Goal: Task Accomplishment & Management: Complete application form

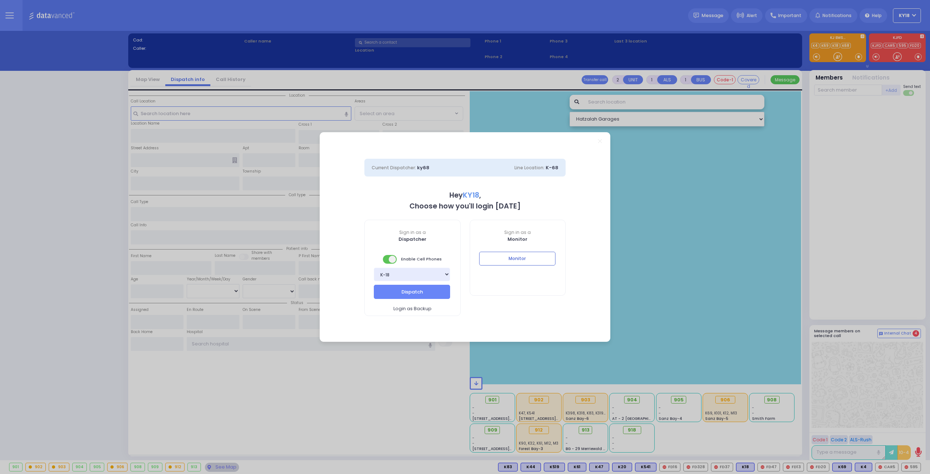
select select "4"
type input "ky18"
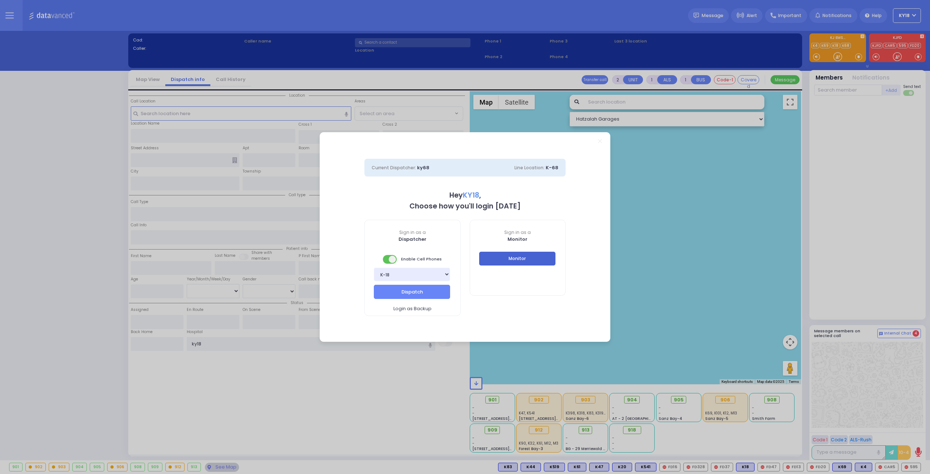
click at [519, 261] on button "Monitor" at bounding box center [517, 259] width 76 height 14
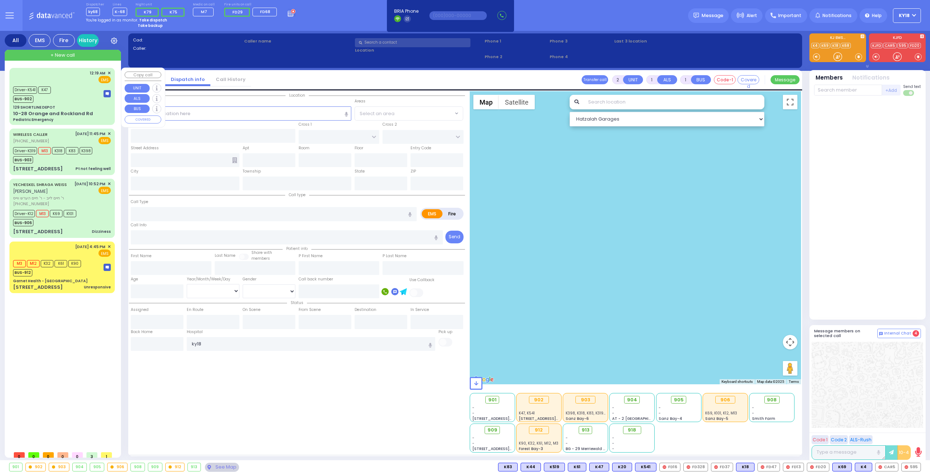
click at [61, 105] on div "129 SHORTLINE DEPOT" at bounding box center [62, 107] width 98 height 5
type input "6"
select select
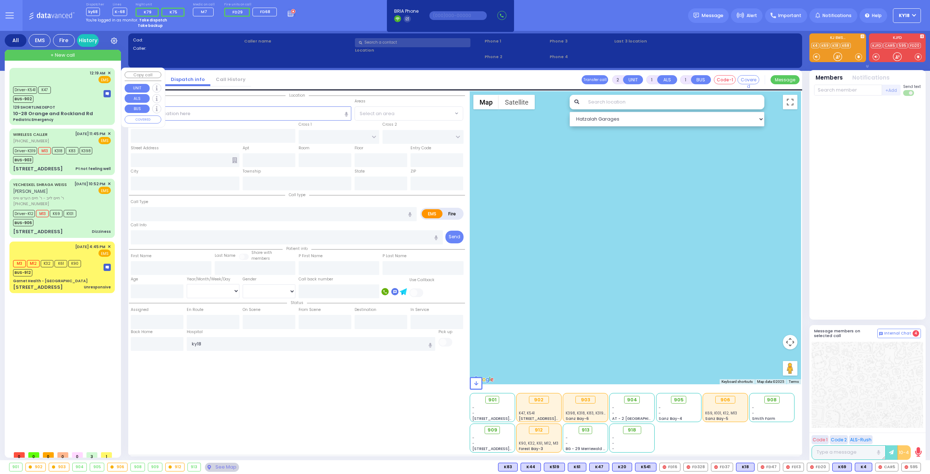
type input "Pediatric Emergency"
radio input "true"
type input "Lazer"
type input "[PERSON_NAME]"
type input "4"
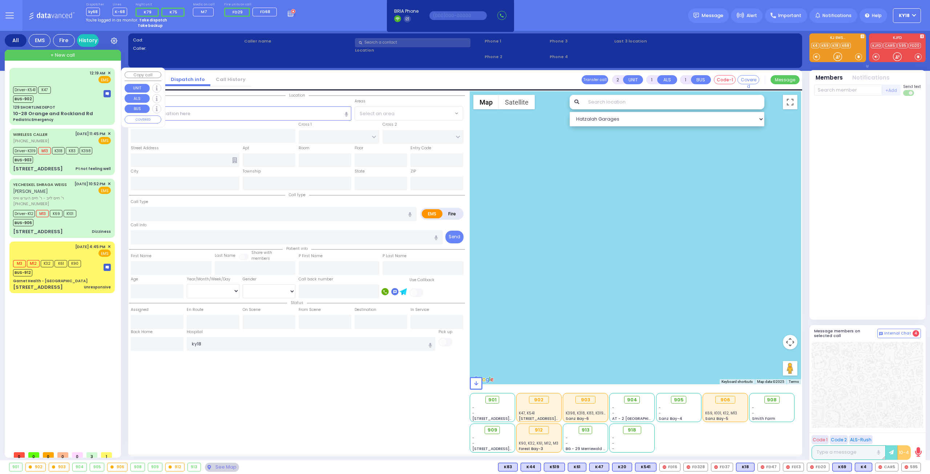
select select "Year"
select select "[DEMOGRAPHIC_DATA]"
type input "00:19"
type input "00:20"
type input "00:54"
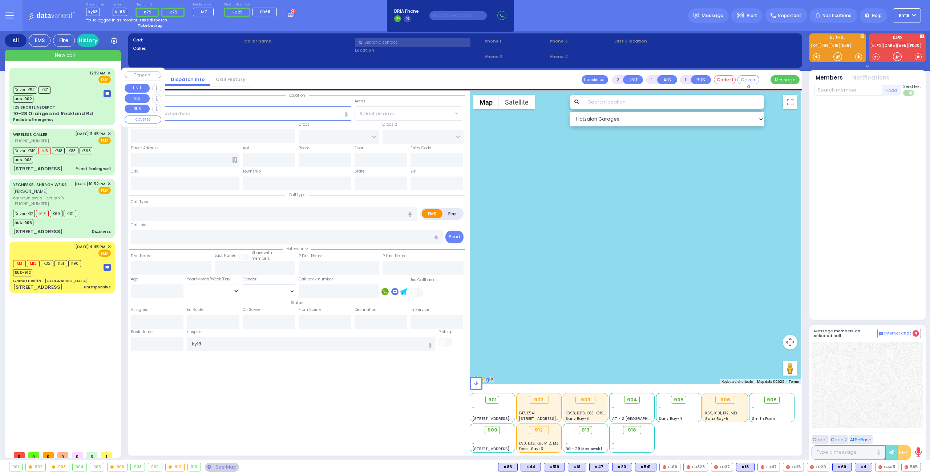
type input "00:54"
type input "[GEOGRAPHIC_DATA] ([GEOGRAPHIC_DATA])"
select select "Hatzalah Garages"
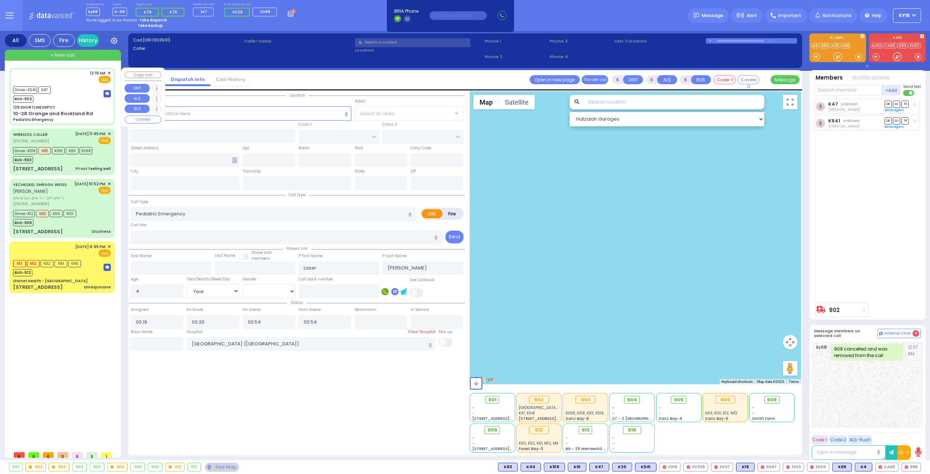
type input "129 SHORTLINE DEPOT"
type input "10-28 Orange and Rockland Rd"
type input "Monroe"
type input "[US_STATE]"
type input "10950"
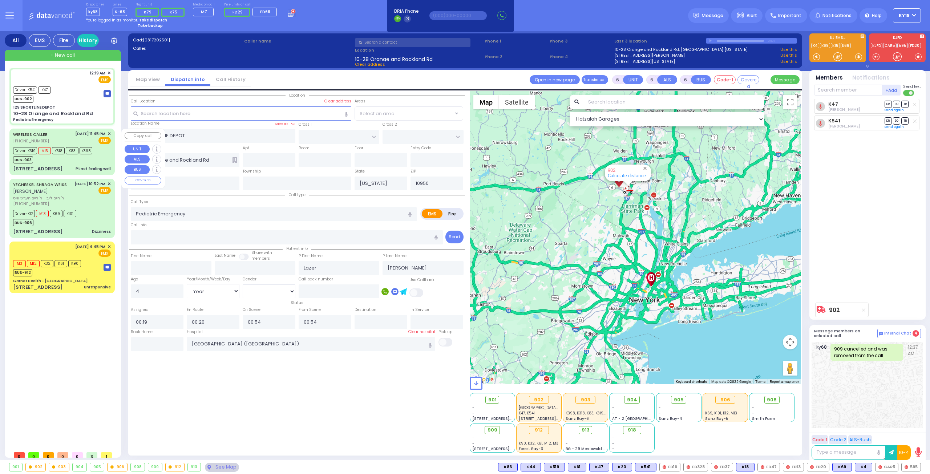
click at [72, 167] on div "[STREET_ADDRESS] Pt not feeling well" at bounding box center [62, 168] width 98 height 7
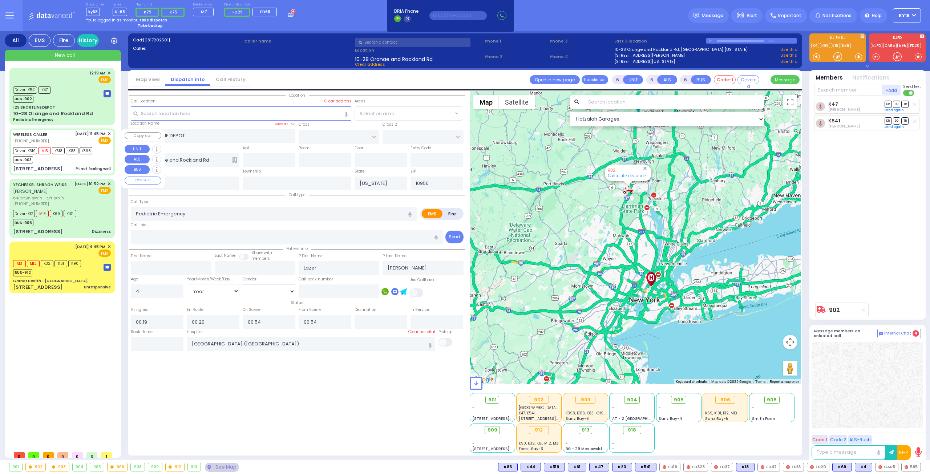
select select
type input "Pt not feeling well"
radio input "true"
type input "[PERSON_NAME]"
type input "Herskovitz"
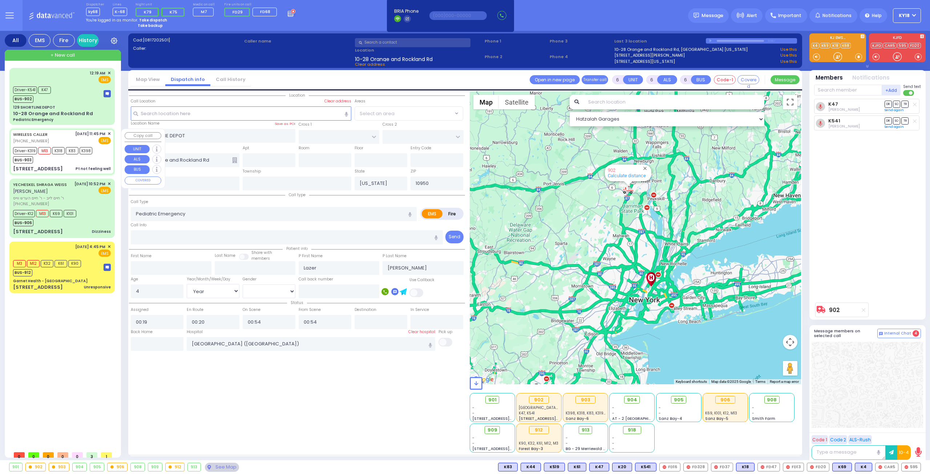
type input "77"
select select "Year"
select select "[DEMOGRAPHIC_DATA]"
type input "23:45"
type input "23:50"
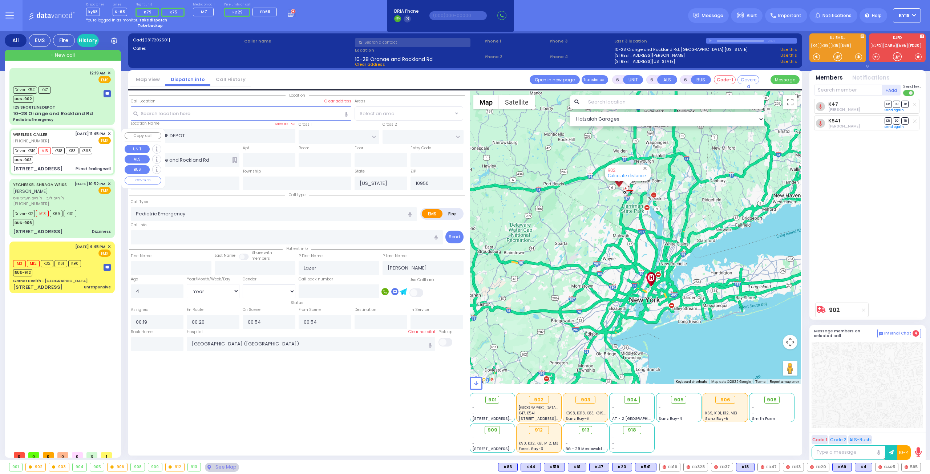
type input "23:52"
type input "00:21"
type input "00:49"
type input "01:03"
type input "[GEOGRAPHIC_DATA]"
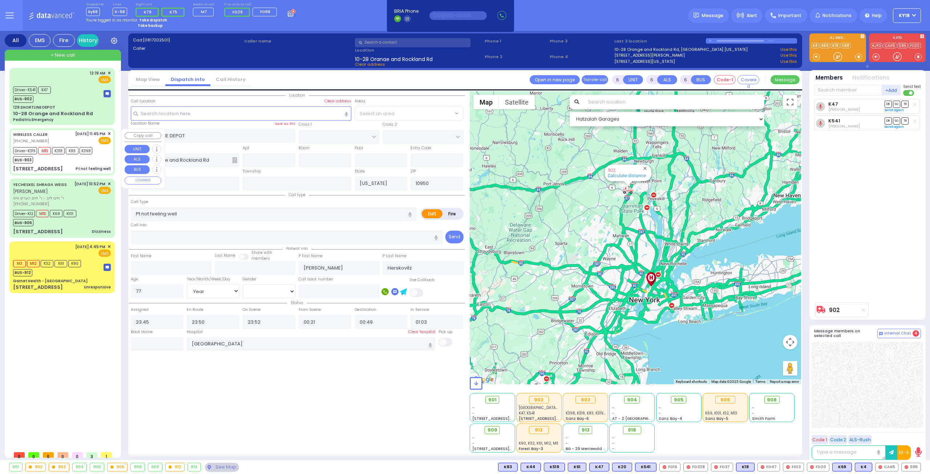
select select "Hatzalah Garages"
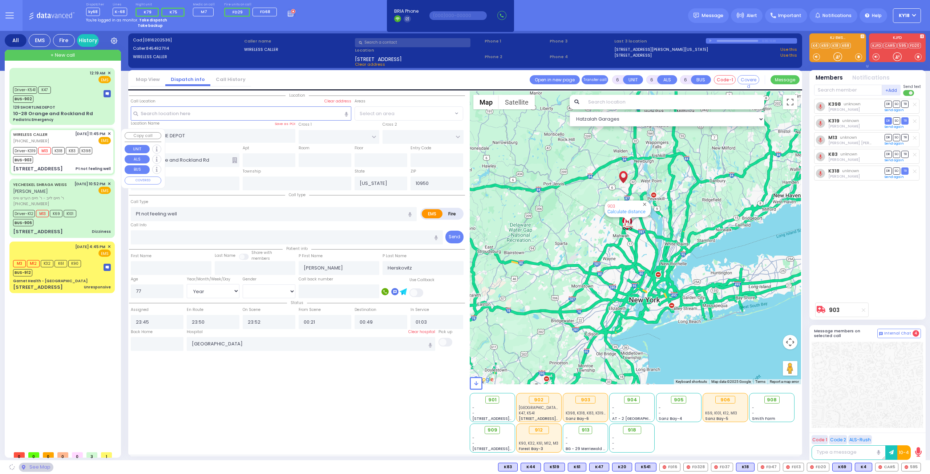
type input "SATMAR DR"
type input "ACRES RD"
type input "[STREET_ADDRESS]"
type input "301"
type input "[PERSON_NAME]"
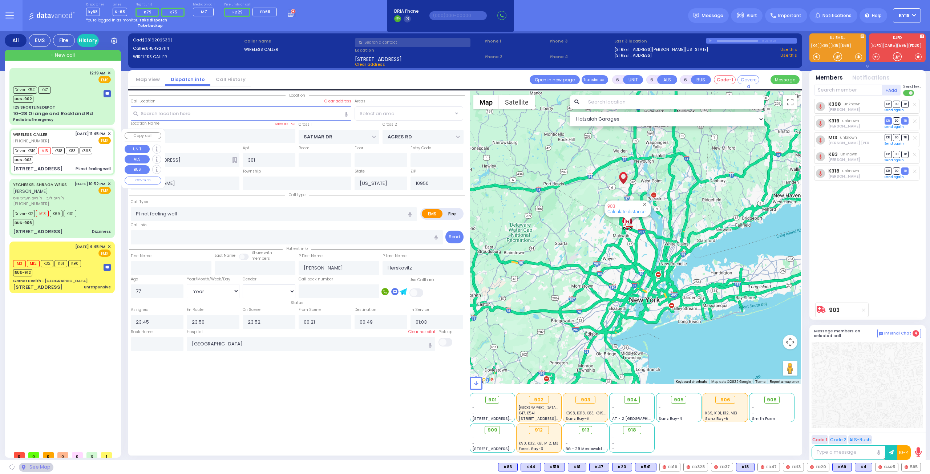
select select "SECTION 3"
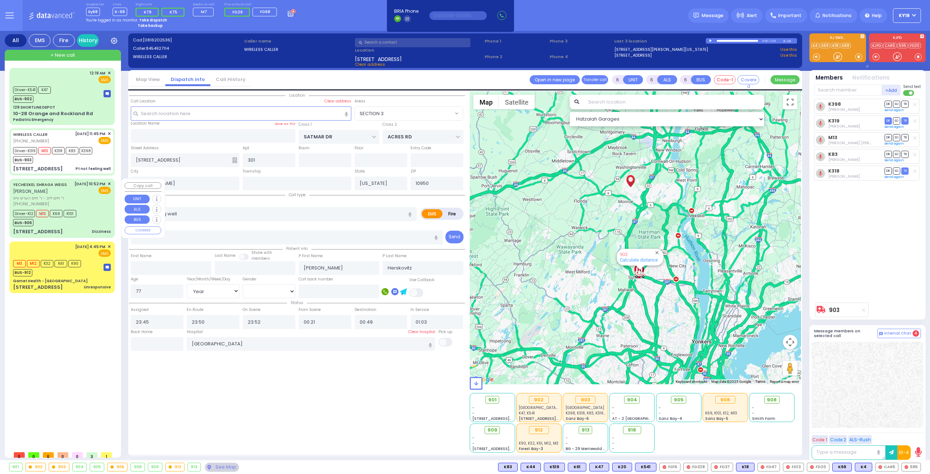
click at [92, 206] on div "[DATE] 10:52 PM ✕ EMS" at bounding box center [92, 194] width 37 height 26
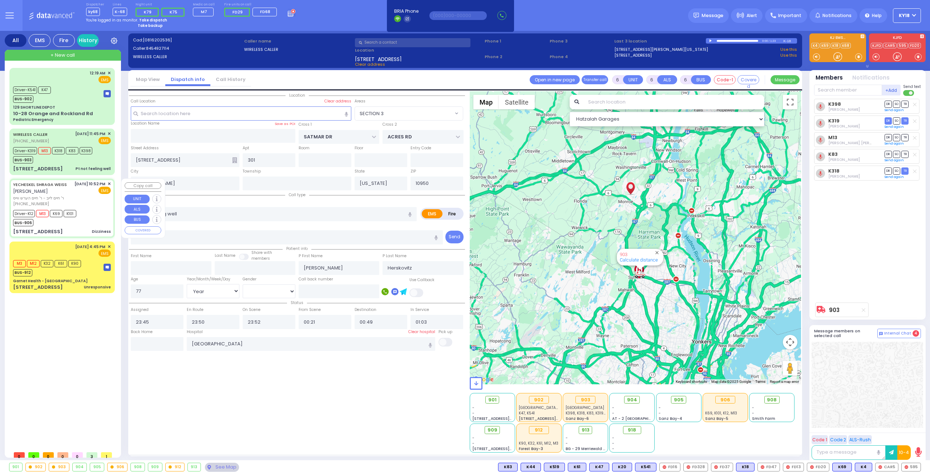
select select
type input "Dizziness"
radio input "true"
type input "[PERSON_NAME]"
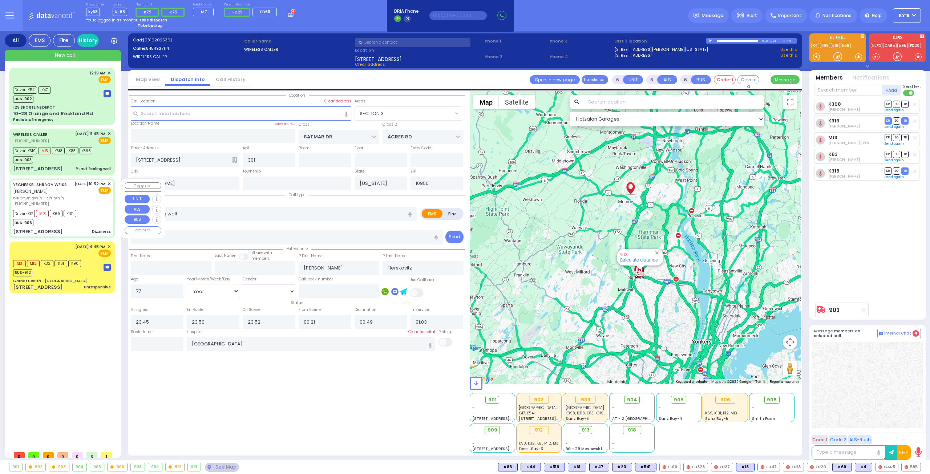
type input "[PERSON_NAME]"
type input "65"
select select "Year"
select select "[DEMOGRAPHIC_DATA]"
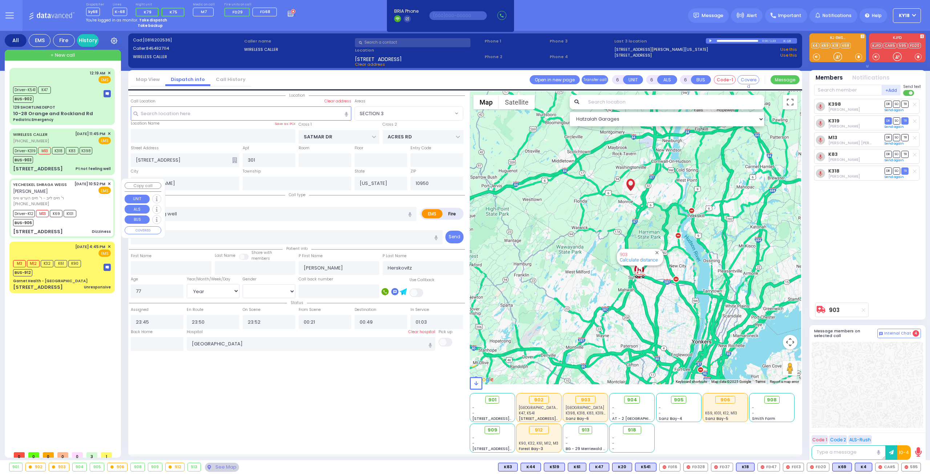
type input "22:52"
type input "22:53"
type input "22:55"
type input "23:35"
type input "[GEOGRAPHIC_DATA] [STREET_ADDRESS][US_STATE]"
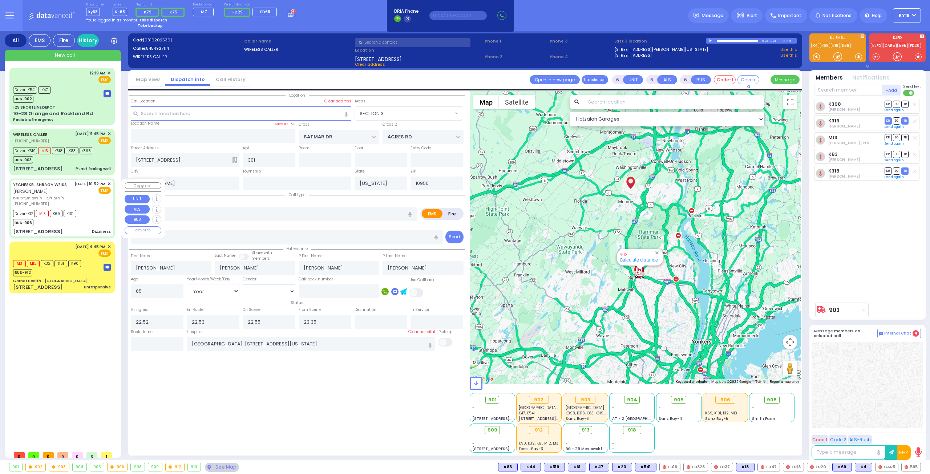
select select "Hatzalah Garages"
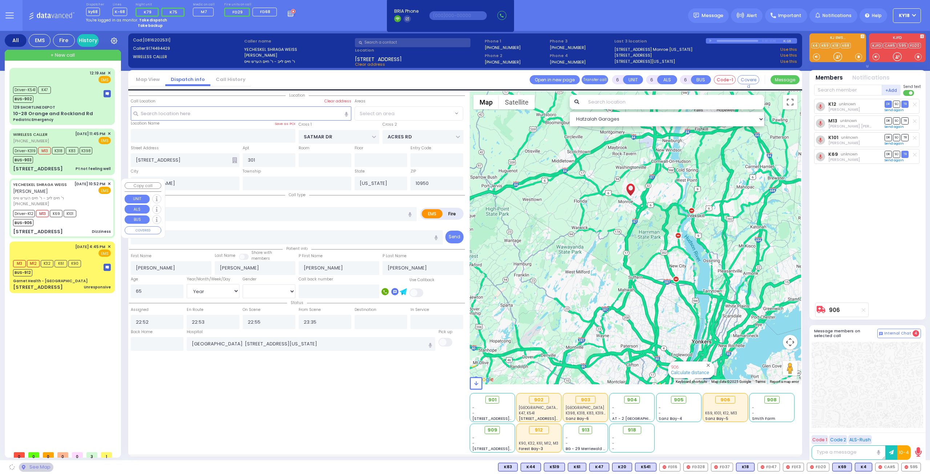
type input "[PERSON_NAME] BLVD"
type input "MERON DR"
type input "[STREET_ADDRESS]"
type input "201"
type input "Monroe"
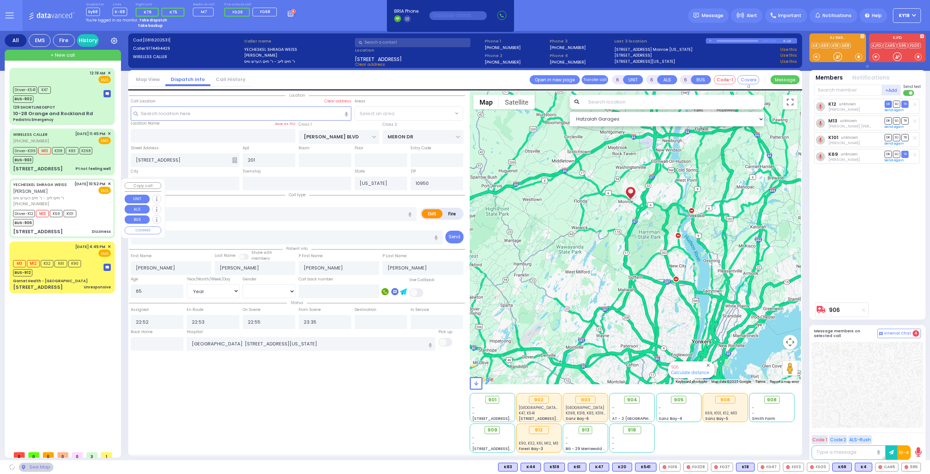
select select "SECTION 6"
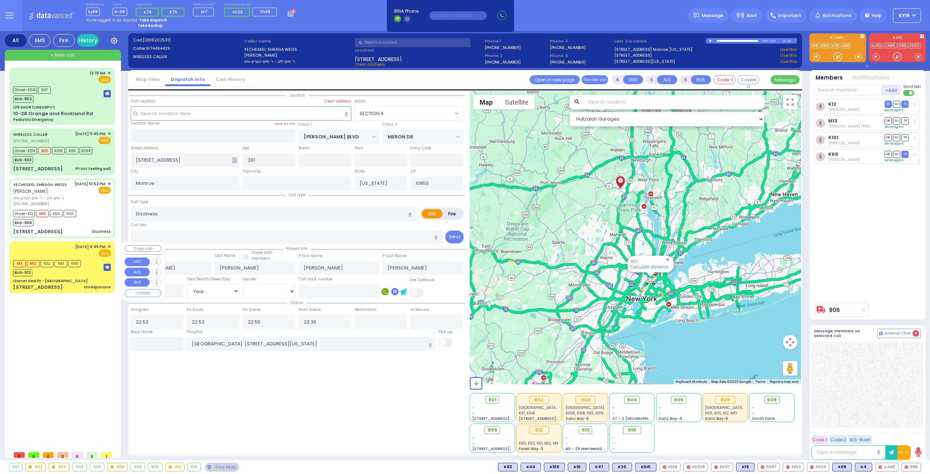
click at [86, 277] on div "[DATE] 4:45 PM ✕ EMS" at bounding box center [62, 267] width 102 height 49
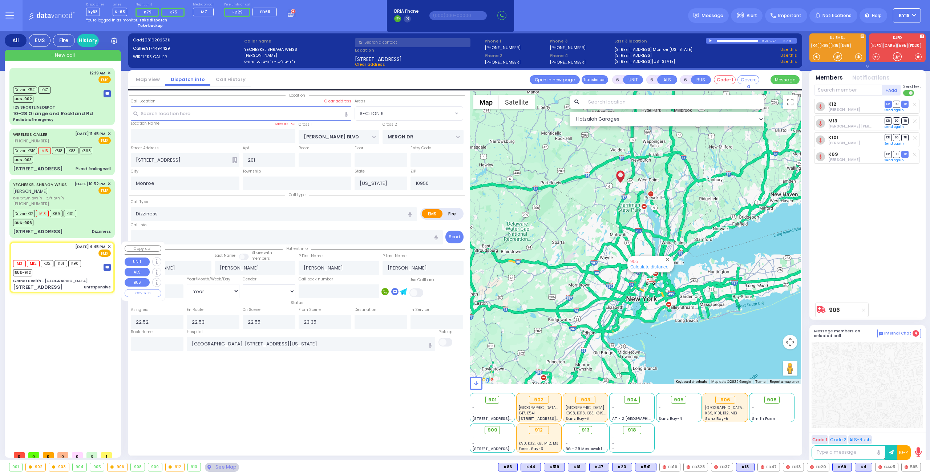
select select
type input "Unresponsive"
radio input "true"
type input "[PERSON_NAME]"
type input "Landau"
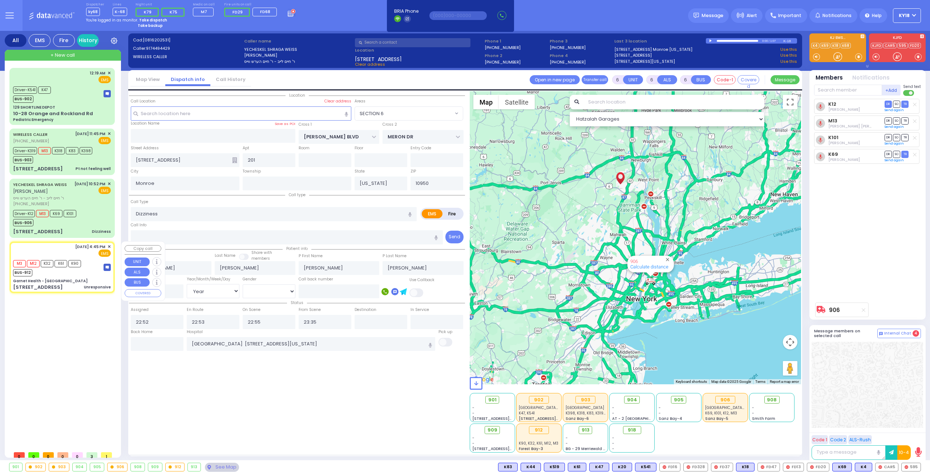
type input "32"
select select "Year"
select select "[DEMOGRAPHIC_DATA]"
type input "16:45"
type input "16:46"
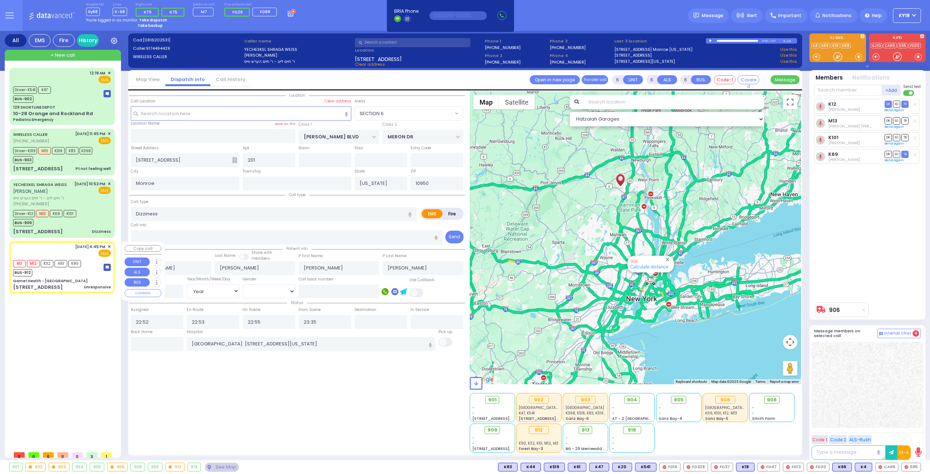
type input "22:40"
type input "23:34"
select select "Hatzalah Garages"
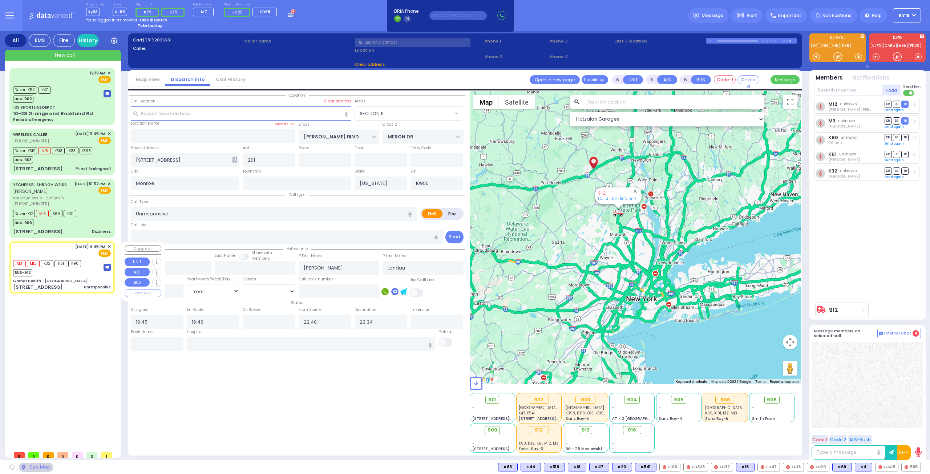
type input "Garnet Health - [GEOGRAPHIC_DATA]"
type input "GOLF LINKS RD"
type input "[GEOGRAPHIC_DATA]"
type input "[STREET_ADDRESS]"
type input "[GEOGRAPHIC_DATA]"
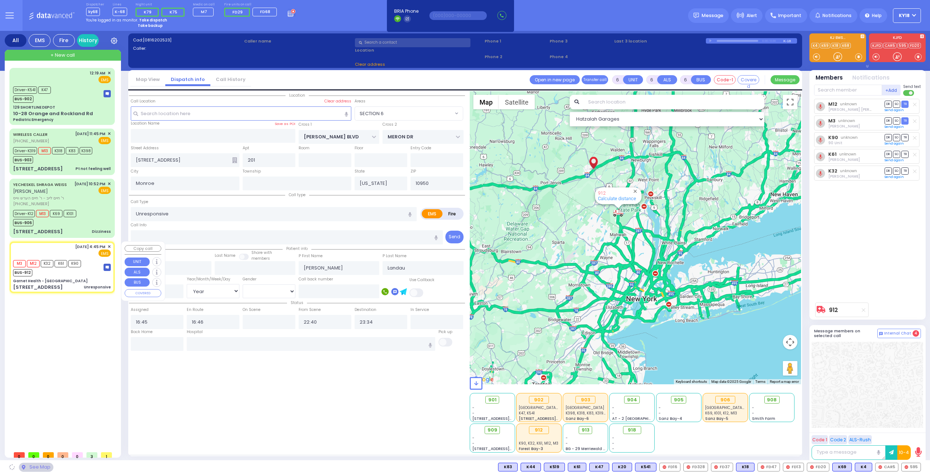
type input "10940"
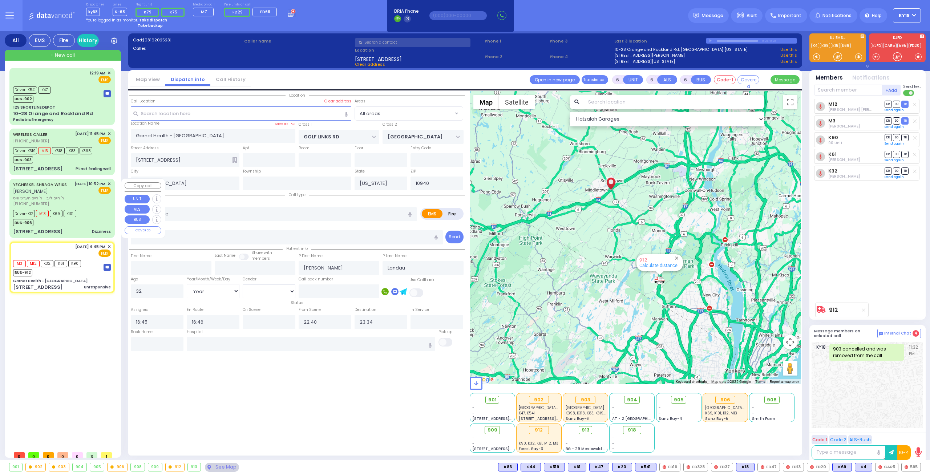
click at [92, 223] on div "Driver-K12 M13 K69 K101 BUS-906" at bounding box center [62, 217] width 98 height 18
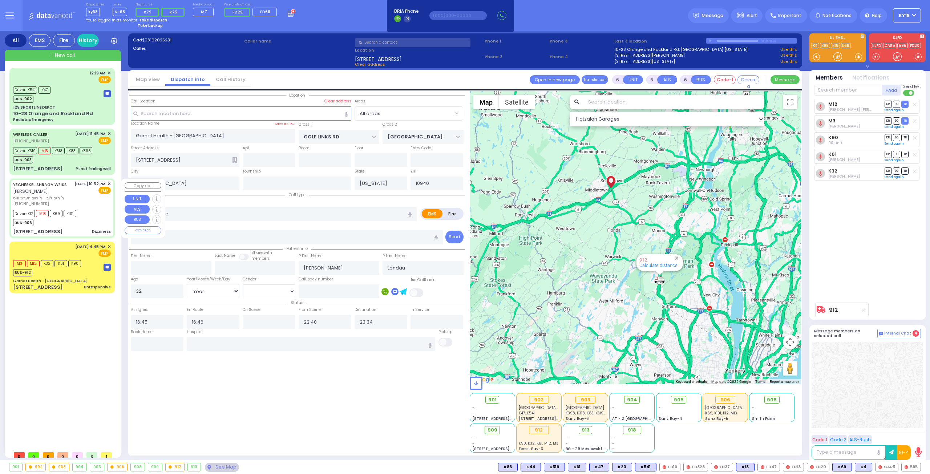
select select
type input "Dizziness"
radio input "true"
type input "[PERSON_NAME]"
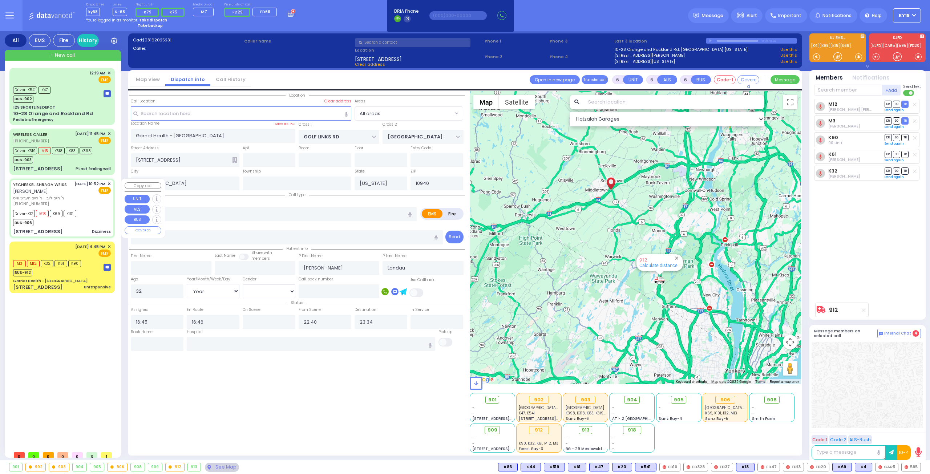
type input "[PERSON_NAME]"
type input "65"
select select "Year"
select select "[DEMOGRAPHIC_DATA]"
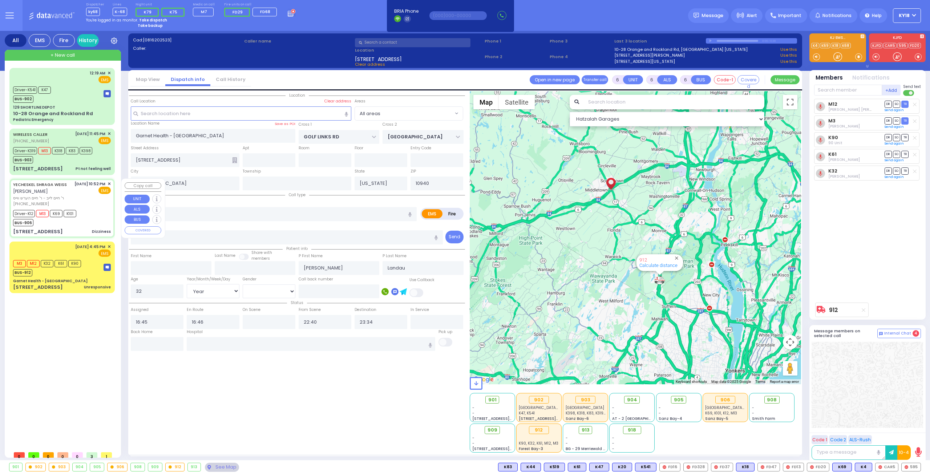
type input "22:52"
type input "22:53"
type input "22:55"
type input "23:35"
type input "[GEOGRAPHIC_DATA] [STREET_ADDRESS][US_STATE]"
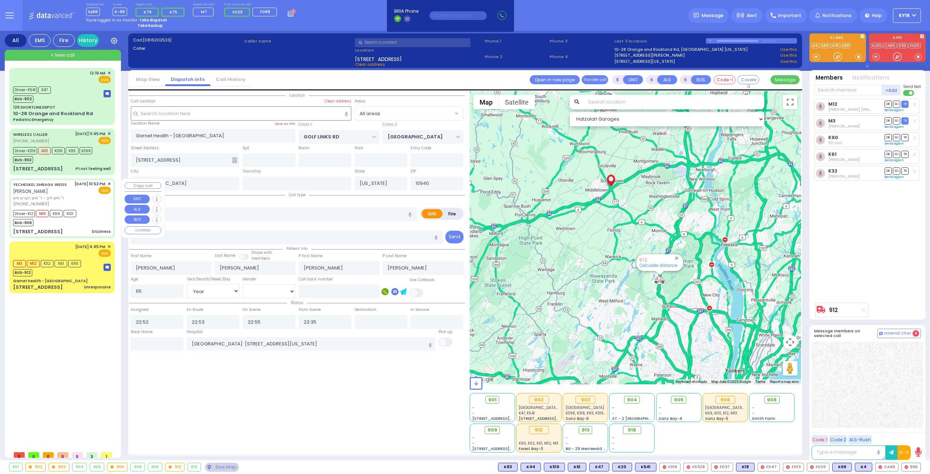
type input "[PERSON_NAME] BLVD"
type input "MERON DR"
type input "[STREET_ADDRESS]"
type input "201"
type input "Monroe"
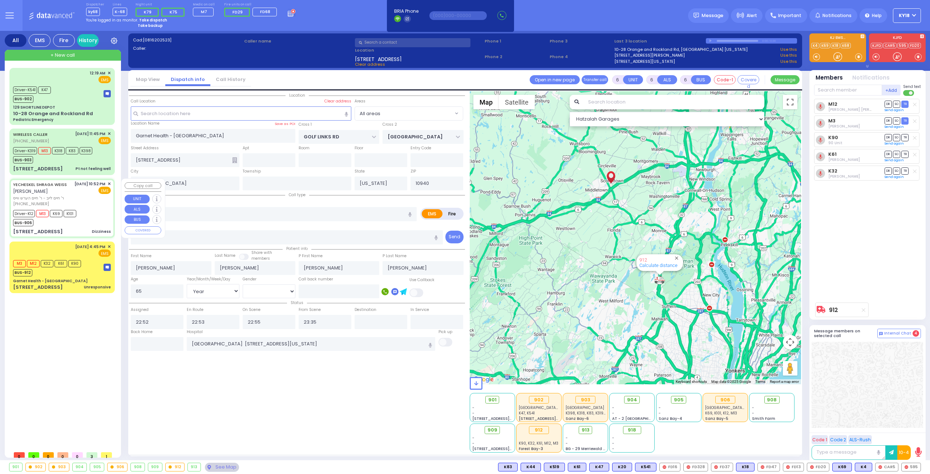
type input "10950"
select select "Hatzalah Garages"
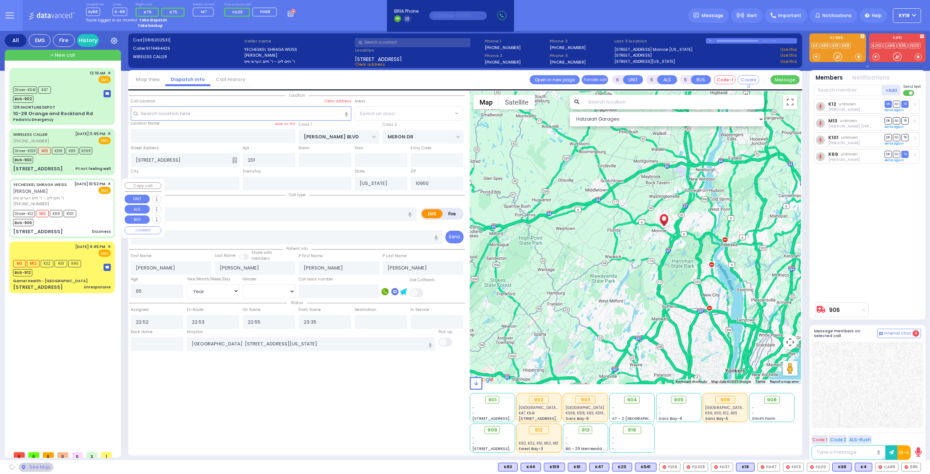
select select "SECTION 6"
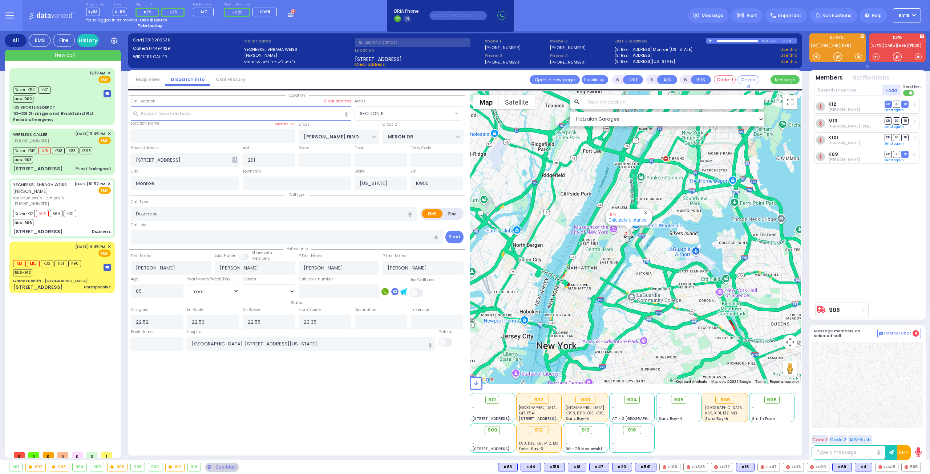
drag, startPoint x: 645, startPoint y: 225, endPoint x: 635, endPoint y: 257, distance: 33.7
click at [635, 257] on div "906 Calculate distance" at bounding box center [636, 237] width 332 height 293
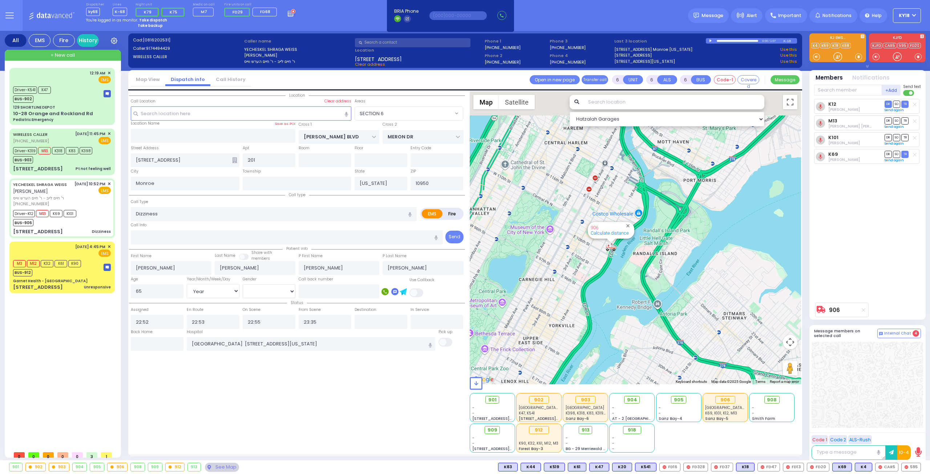
drag, startPoint x: 612, startPoint y: 251, endPoint x: 610, endPoint y: 260, distance: 9.3
click at [610, 260] on div "906 Calculate distance" at bounding box center [636, 237] width 332 height 293
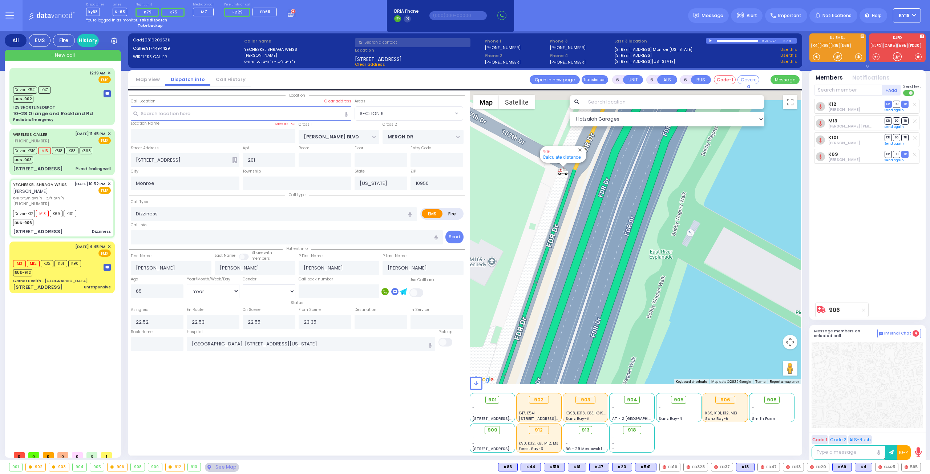
drag, startPoint x: 578, startPoint y: 213, endPoint x: 603, endPoint y: 293, distance: 83.6
click at [603, 292] on div "906 Calculate distance" at bounding box center [636, 237] width 332 height 293
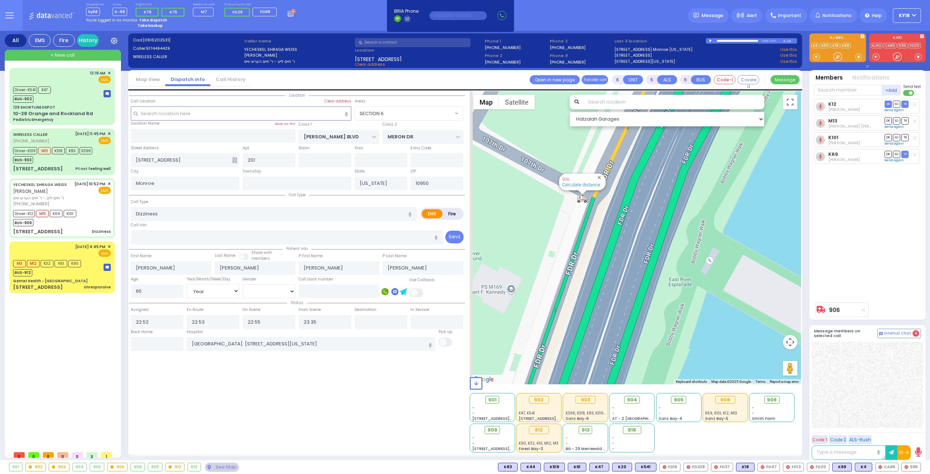
drag, startPoint x: 591, startPoint y: 248, endPoint x: 619, endPoint y: 283, distance: 44.9
click at [618, 283] on div "906 Calculate distance" at bounding box center [636, 237] width 332 height 293
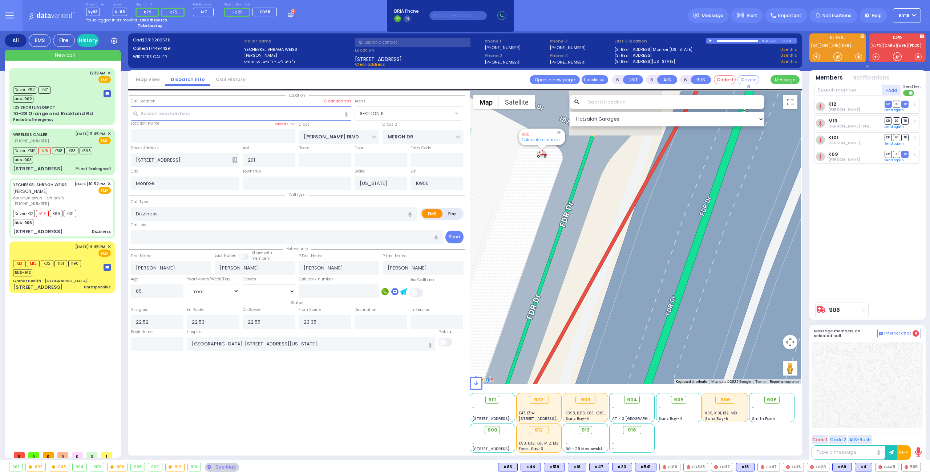
drag, startPoint x: 592, startPoint y: 183, endPoint x: 584, endPoint y: 277, distance: 94.8
click at [584, 278] on div "906 Calculate distance" at bounding box center [636, 237] width 332 height 293
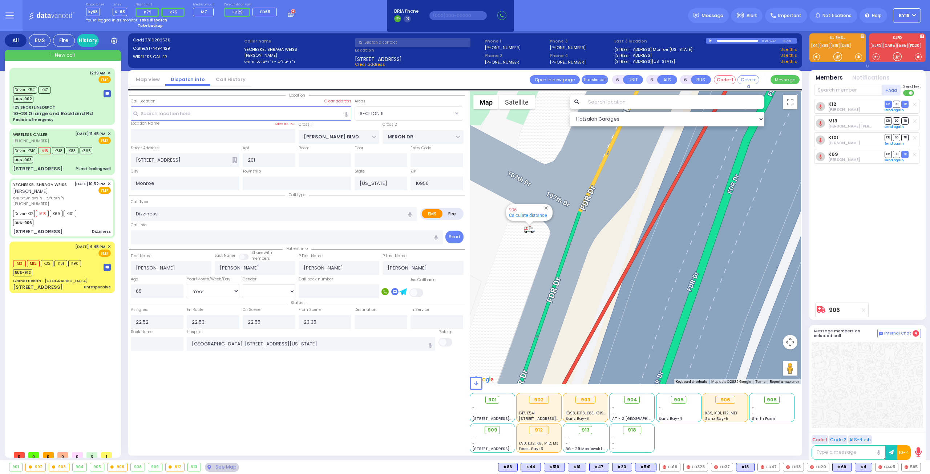
drag, startPoint x: 597, startPoint y: 219, endPoint x: 586, endPoint y: 276, distance: 58.1
click at [587, 280] on div "906 Calculate distance" at bounding box center [636, 237] width 332 height 293
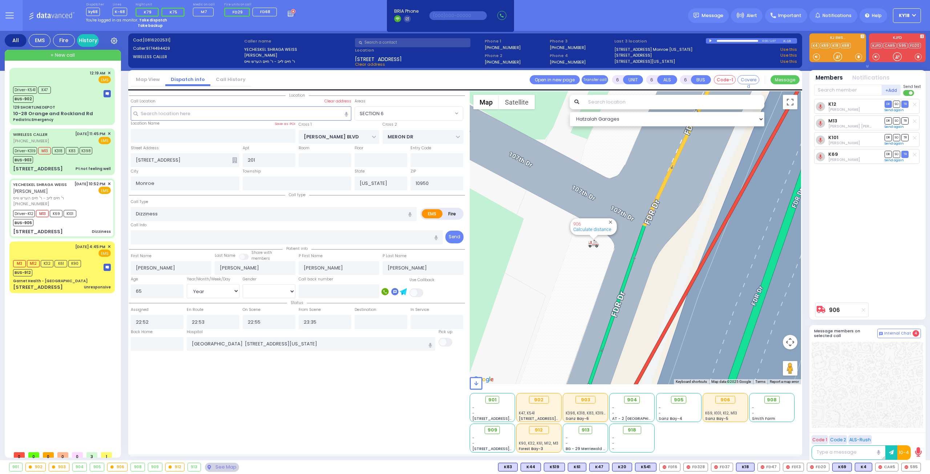
drag, startPoint x: 575, startPoint y: 264, endPoint x: 611, endPoint y: 272, distance: 37.1
click at [611, 272] on div "906 Calculate distance" at bounding box center [636, 237] width 332 height 293
click at [91, 212] on div "Driver-K12 M13 K69 K101 BUS-906" at bounding box center [62, 217] width 98 height 18
select select
radio input "true"
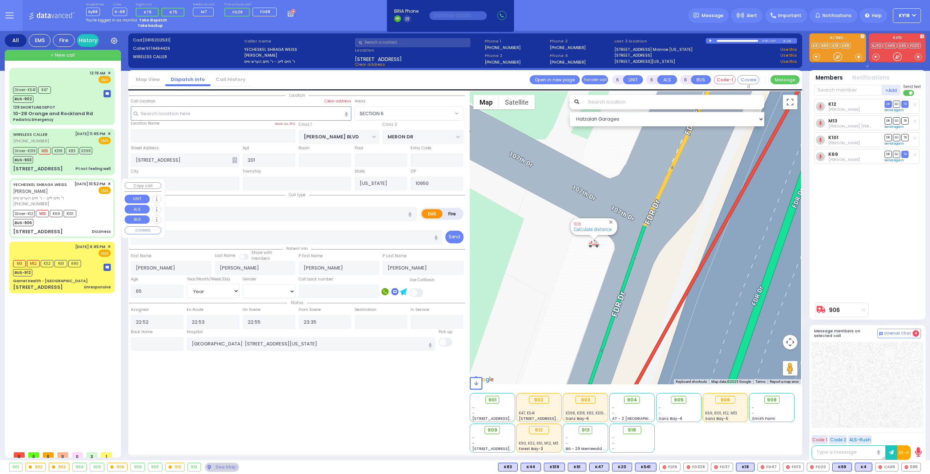
select select "Year"
select select "[DEMOGRAPHIC_DATA]"
select select "Hatzalah Garages"
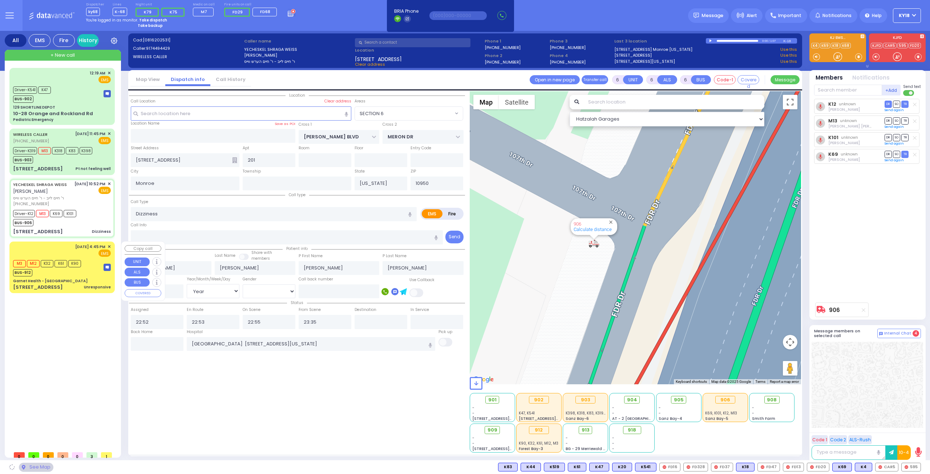
select select "SECTION 6"
click at [87, 245] on span "[DATE] 4:45 PM" at bounding box center [90, 246] width 30 height 5
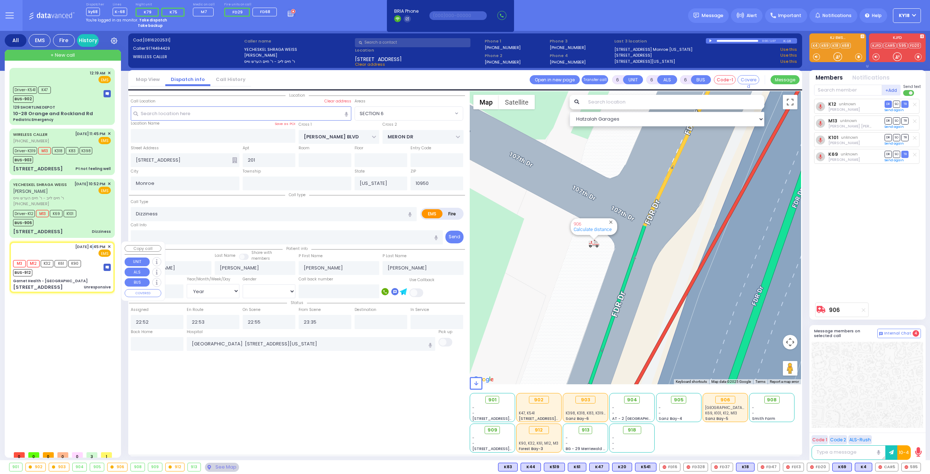
select select
type input "Unresponsive"
radio input "true"
type input "[PERSON_NAME]"
type input "Landau"
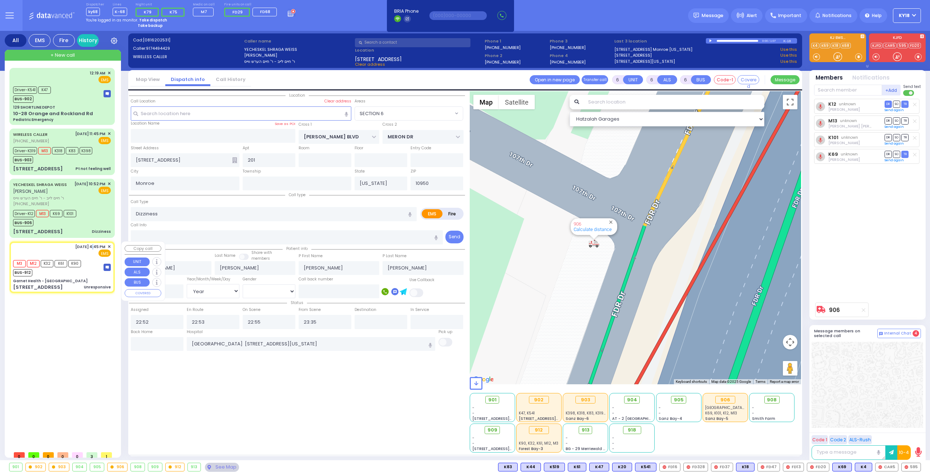
type input "32"
select select "Year"
select select "[DEMOGRAPHIC_DATA]"
type input "16:45"
type input "16:46"
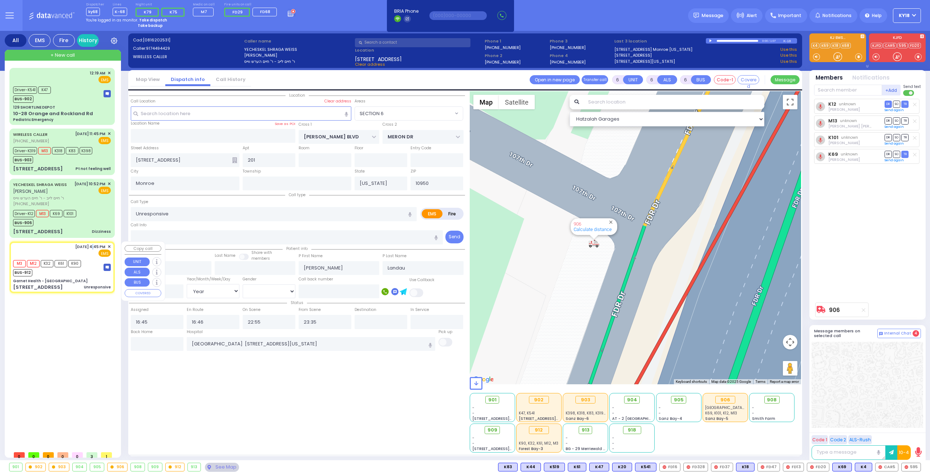
type input "22:40"
type input "23:34"
select select "Hatzalah Garages"
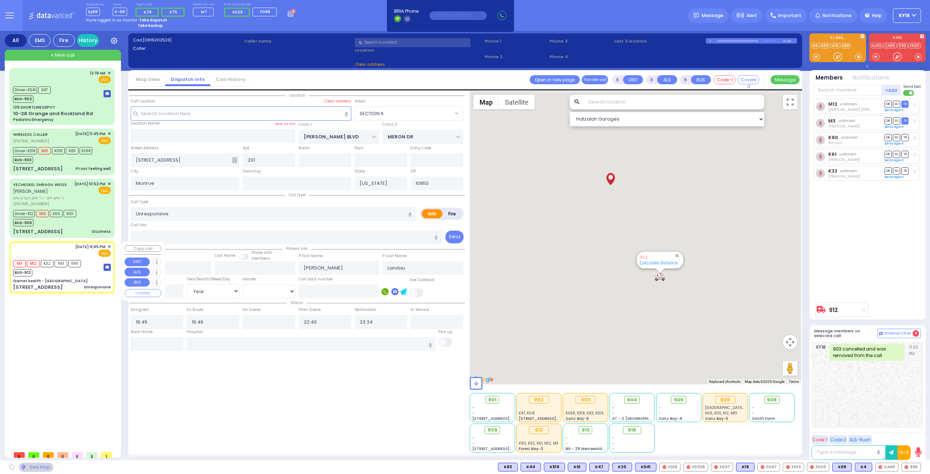
type input "Garnet Health - [GEOGRAPHIC_DATA]"
type input "GOLF LINKS RD"
type input "[GEOGRAPHIC_DATA]"
type input "[STREET_ADDRESS]"
type input "[GEOGRAPHIC_DATA]"
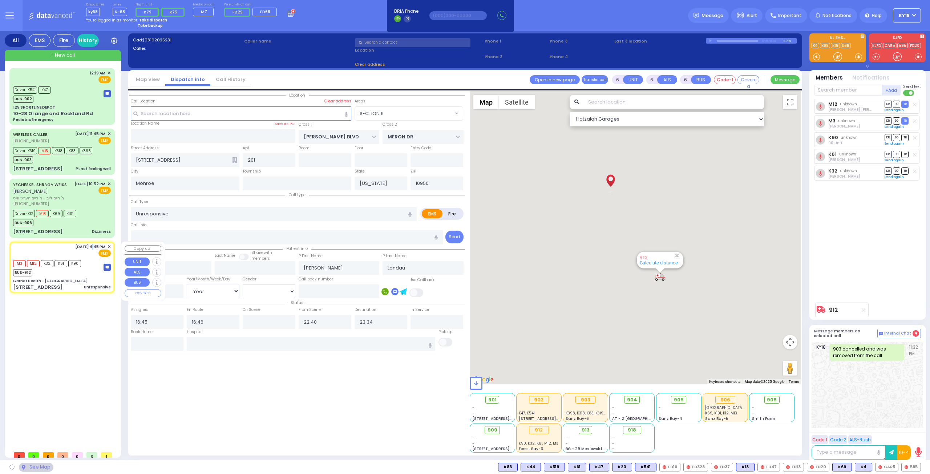
type input "10940"
